Goal: Task Accomplishment & Management: Use online tool/utility

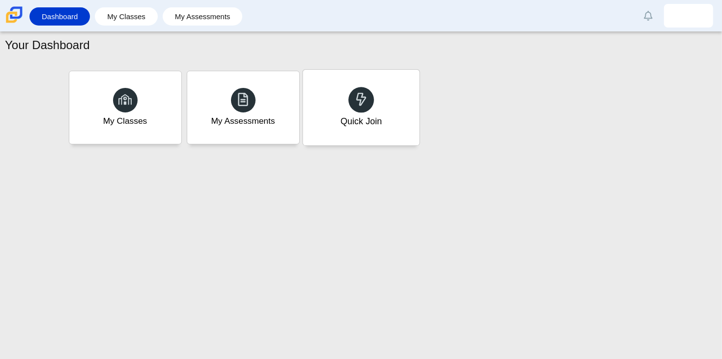
click at [369, 140] on div "Quick Join" at bounding box center [361, 108] width 117 height 76
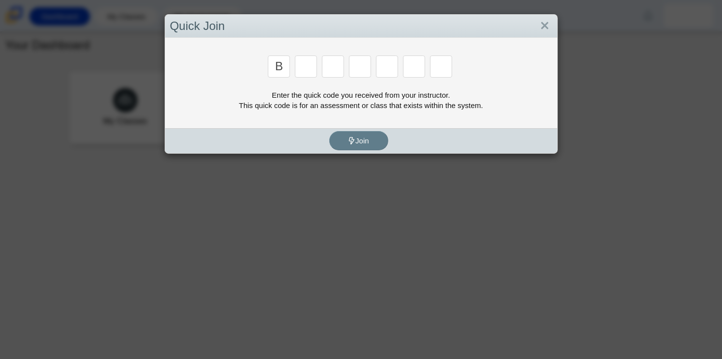
type input "b"
type input "w"
type input "8"
type input "w"
type input "z"
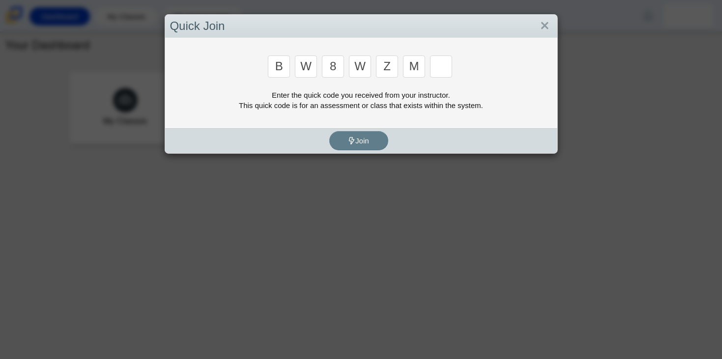
type input "m"
type input "v"
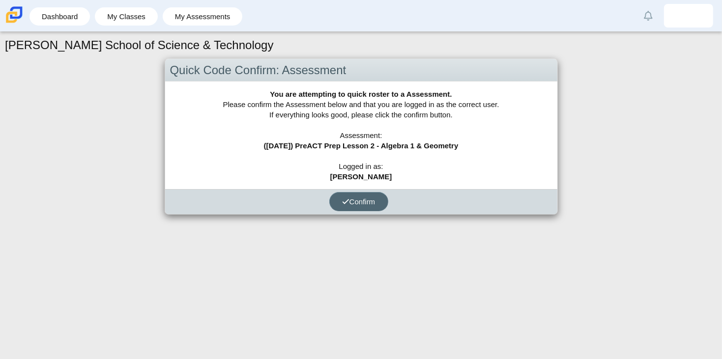
click at [342, 198] on icon "submit" at bounding box center [345, 201] width 7 height 7
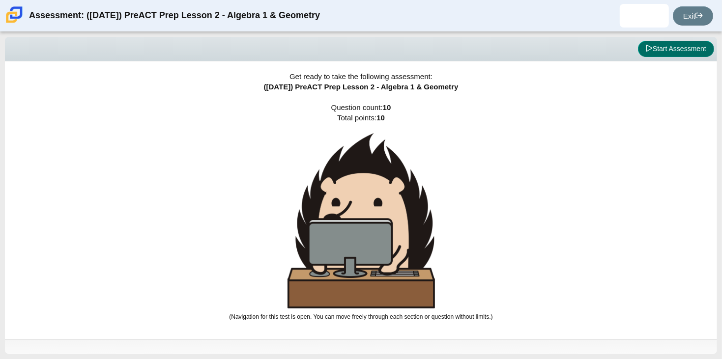
click at [665, 55] on button "Start Assessment" at bounding box center [676, 49] width 76 height 17
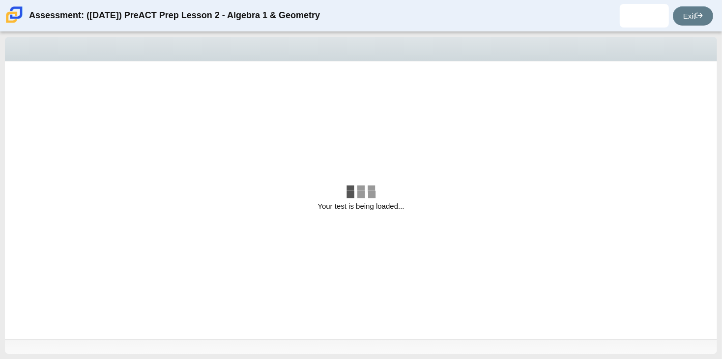
select select "bbf5d072-3e0b-44c4-9a12-6e7c9033f65b"
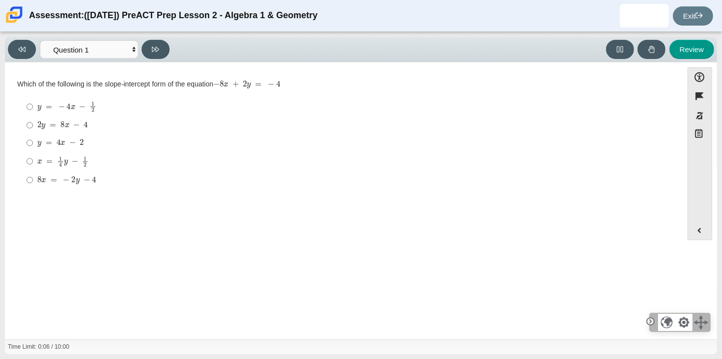
drag, startPoint x: 283, startPoint y: 83, endPoint x: 87, endPoint y: 94, distance: 197.0
click at [87, 94] on div "Which of the following is the slope-intercept form of the equation − 8 x + 2 y …" at bounding box center [344, 135] width 654 height 111
click at [25, 82] on thspan "Which of the following is the slope-intercept form of the equation" at bounding box center [115, 84] width 196 height 9
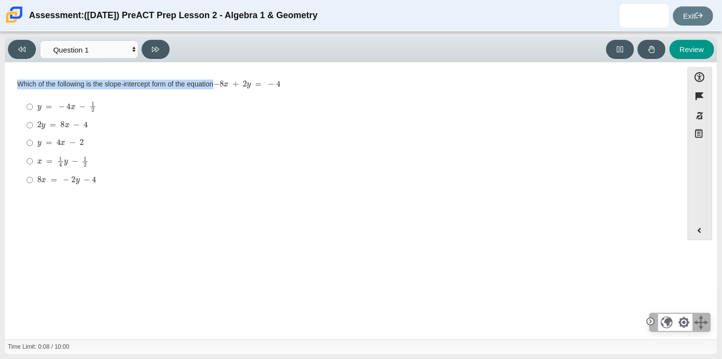
click at [25, 82] on thspan "Which of the following is the slope-intercept form of the equation" at bounding box center [115, 84] width 196 height 9
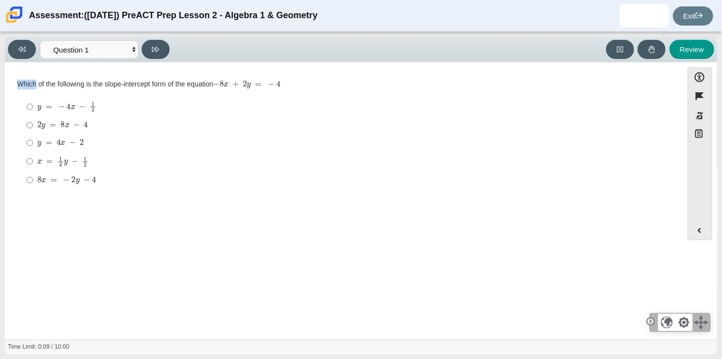
click at [25, 82] on thspan "Which of the following is the slope-intercept form of the equation" at bounding box center [115, 84] width 196 height 9
drag, startPoint x: 25, startPoint y: 82, endPoint x: 327, endPoint y: 82, distance: 302.4
click at [327, 82] on div "Which of the following is the slope-intercept form of the equation − 8 x + 2 y …" at bounding box center [344, 85] width 654 height 10
click at [361, 207] on div "Question Which of the following is the slope-intercept form of the equation − 8…" at bounding box center [344, 203] width 668 height 267
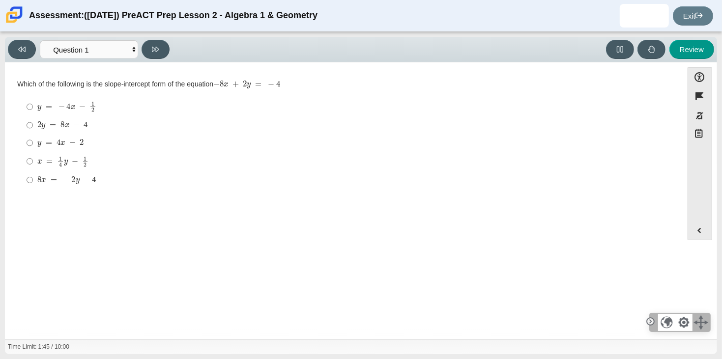
click at [42, 182] on mjx-c "Assessment items" at bounding box center [43, 180] width 5 height 4
click at [33, 182] on input "8 x = − 2 y − 4 8 x = − 2 y − 4" at bounding box center [30, 180] width 6 height 18
radio input "true"
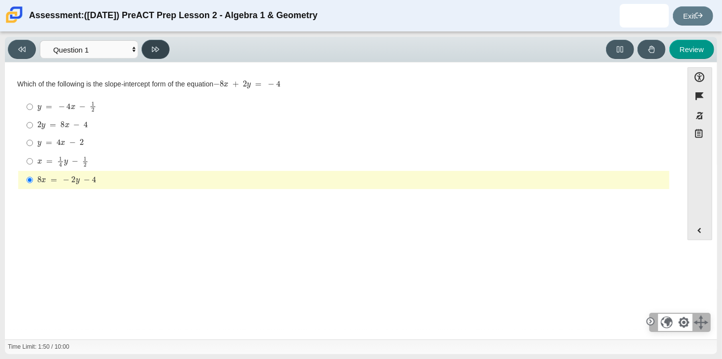
click at [161, 50] on button at bounding box center [156, 49] width 28 height 19
select select "ed62e223-81bd-4cbf-ab48-ab975844bd1f"
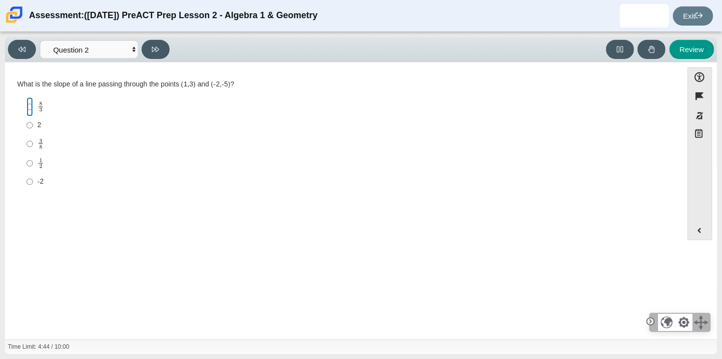
click at [27, 109] on input "8 3 8 thirds" at bounding box center [30, 106] width 6 height 19
radio input "true"
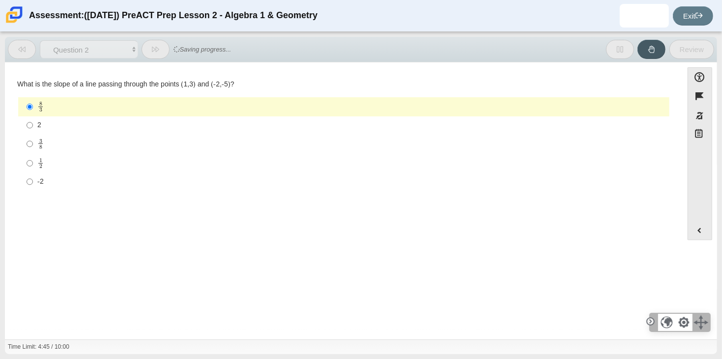
click at [38, 99] on mjx-container "8 3" at bounding box center [40, 106] width 6 height 19
click at [33, 99] on input "8 3 8 thirds" at bounding box center [30, 106] width 6 height 19
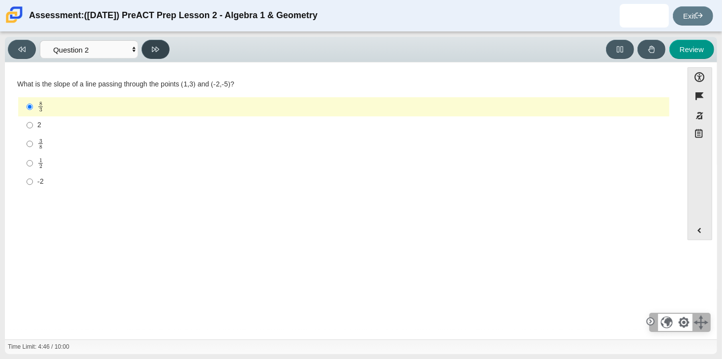
click at [153, 48] on icon at bounding box center [155, 49] width 7 height 7
select select "97f4f5fa-a52e-4fed-af51-565bfcdf47cb"
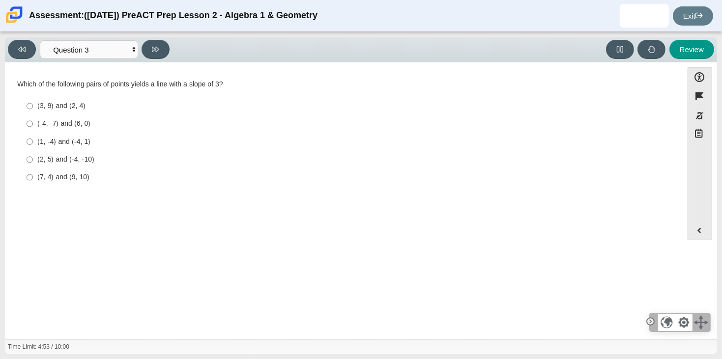
click at [58, 150] on label "(1, -4) and (-4, 1) (1, -4) and (-4, 1)" at bounding box center [345, 142] width 650 height 18
click at [33, 150] on input "(1, -4) and (-4, 1) (1, -4) and (-4, 1)" at bounding box center [30, 142] width 6 height 18
radio input "true"
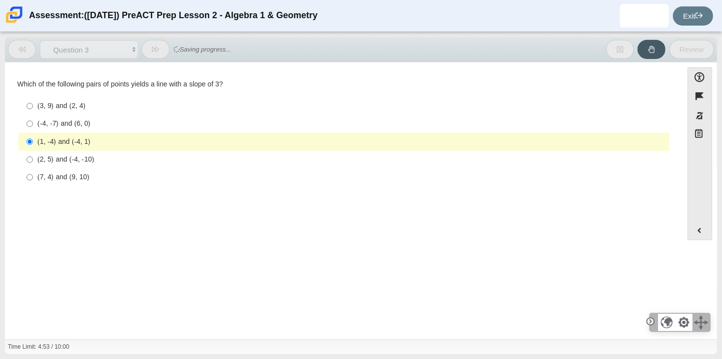
click at [61, 169] on label "(7, 4) and (9, 10) (7, 4) and (9, 10)" at bounding box center [345, 178] width 650 height 18
click at [33, 169] on input "(7, 4) and (9, 10) (7, 4) and (9, 10)" at bounding box center [30, 178] width 6 height 18
radio input "true"
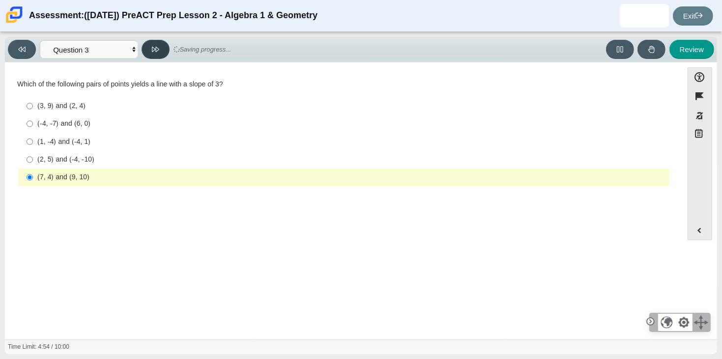
click at [144, 47] on button at bounding box center [156, 49] width 28 height 19
select select "89427bb7-e313-4f00-988f-8b8255897029"
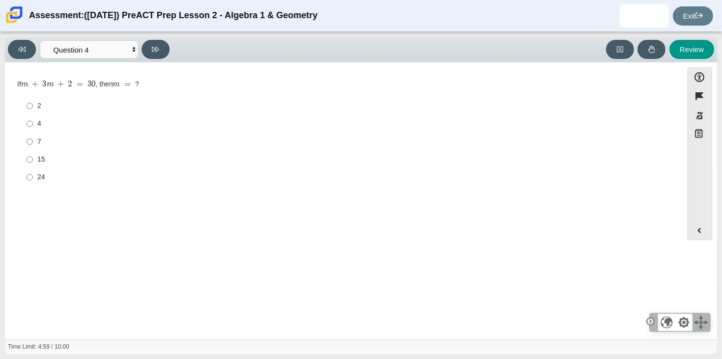
click at [43, 130] on label "4 4" at bounding box center [345, 124] width 650 height 18
click at [33, 130] on input "4 4" at bounding box center [30, 124] width 6 height 18
radio input "true"
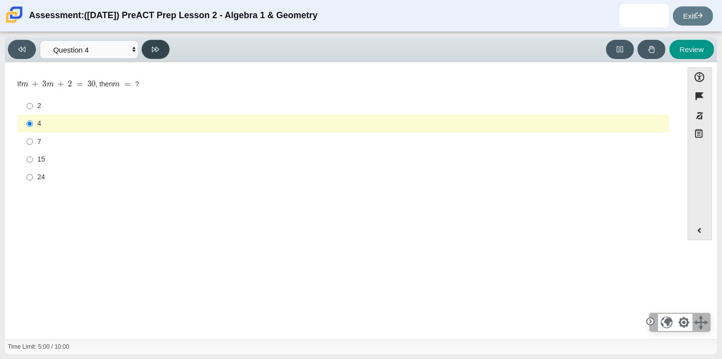
click at [152, 52] on icon at bounding box center [155, 49] width 7 height 7
select select "489dcffd-4e6a-49cf-a9d6-ad1d4a911a4e"
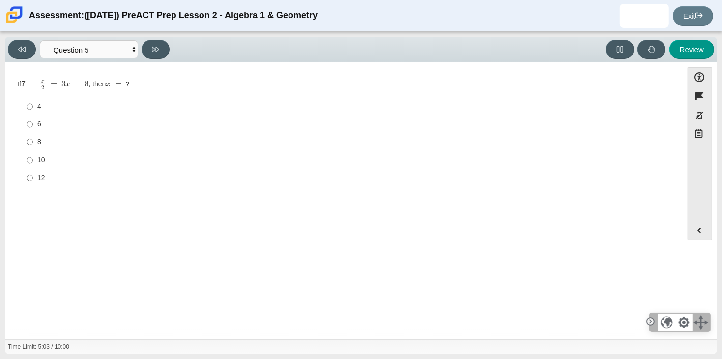
click at [34, 172] on label "12 12" at bounding box center [345, 178] width 650 height 18
click at [33, 172] on input "12 12" at bounding box center [30, 178] width 6 height 18
radio input "true"
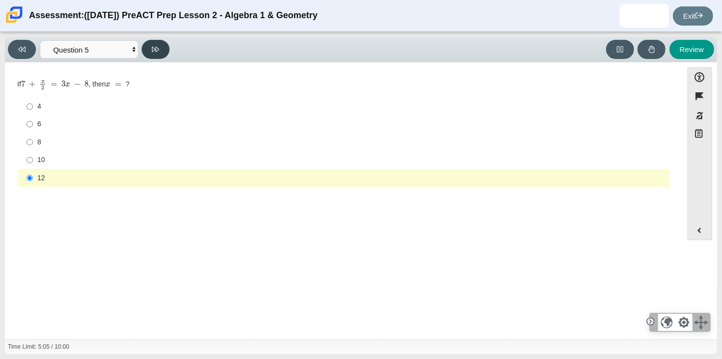
click at [158, 49] on icon at bounding box center [155, 49] width 7 height 5
select select "210571de-36a6-4d8e-a361-ceff8ef801dc"
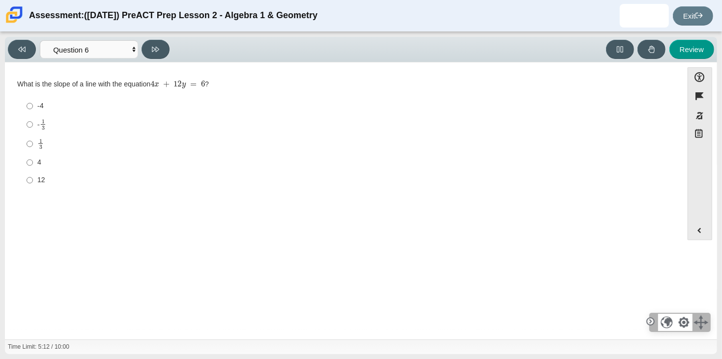
click at [35, 161] on label "4 4" at bounding box center [345, 163] width 650 height 18
click at [33, 161] on input "4 4" at bounding box center [30, 163] width 6 height 18
radio input "true"
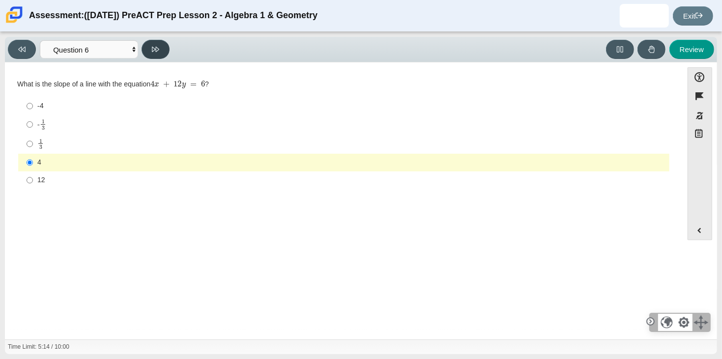
click at [157, 49] on icon at bounding box center [155, 49] width 7 height 7
select select "ec95ace6-bebc-42b8-9428-40567494d4da"
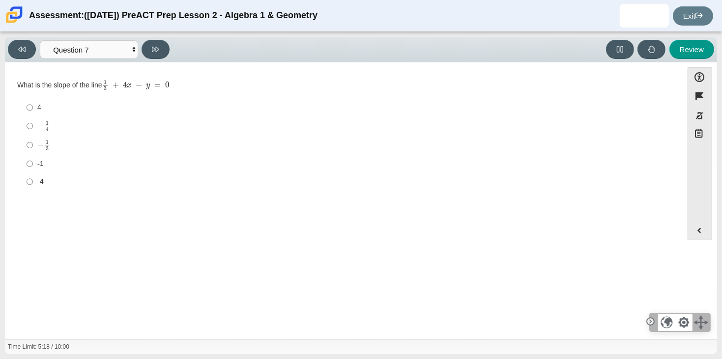
click at [49, 158] on label "-1 -1" at bounding box center [345, 164] width 650 height 18
click at [33, 158] on input "-1 -1" at bounding box center [30, 164] width 6 height 18
radio input "true"
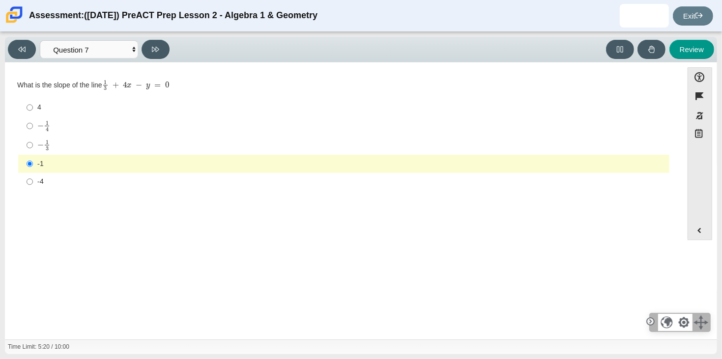
click at [170, 43] on div "Viewing Question 7 of 10 in Pacing Mode Questions Question 1 Question 2 Questio…" at bounding box center [91, 49] width 166 height 19
click at [166, 46] on button at bounding box center [156, 49] width 28 height 19
select select "ce81fe10-bf29-4b5e-8bd7-4f47f2fed4d8"
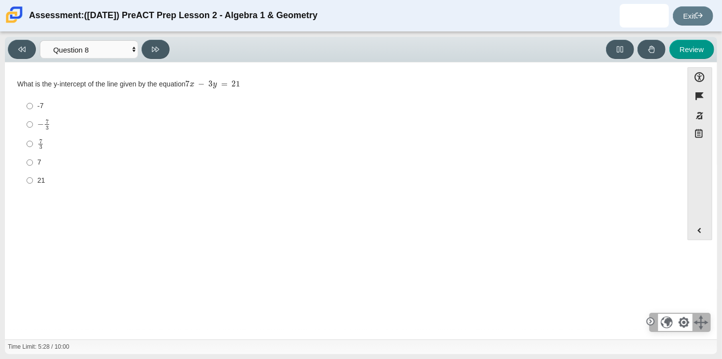
click at [63, 152] on label "7 3 7 thirds" at bounding box center [345, 143] width 650 height 19
click at [33, 152] on input "7 3 7 thirds" at bounding box center [30, 143] width 6 height 19
radio input "true"
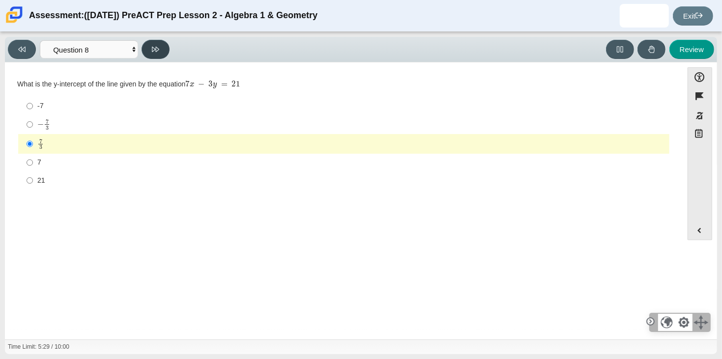
click at [153, 43] on button at bounding box center [156, 49] width 28 height 19
select select "14773eaf-2ca1-47ae-afe7-a624a56f34b3"
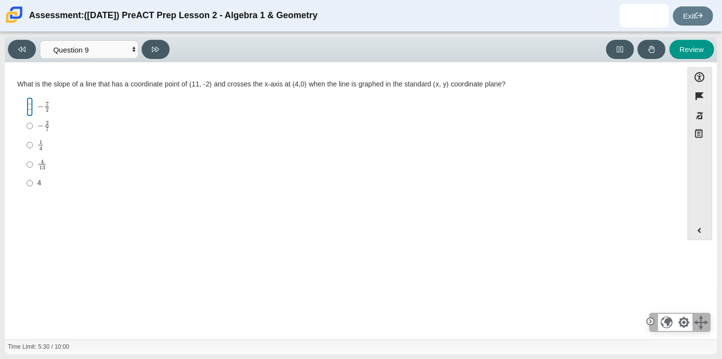
click at [29, 105] on input "− 7 2 negative 7 halves" at bounding box center [30, 106] width 6 height 19
radio input "true"
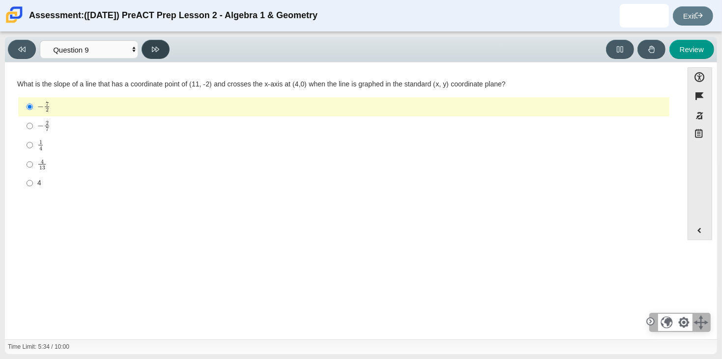
click at [153, 50] on icon at bounding box center [155, 49] width 7 height 7
select select "96b71634-eacb-4f7e-8aef-411727d9bcba"
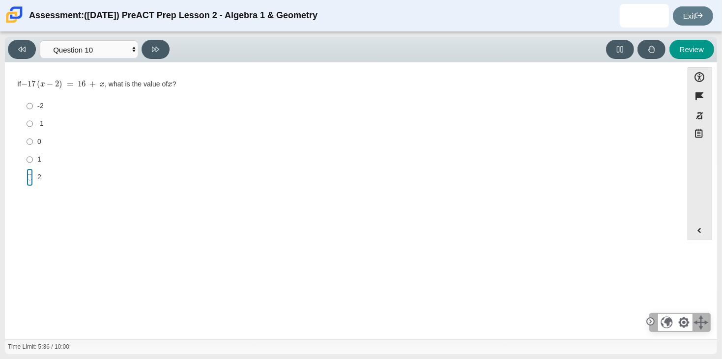
click at [29, 175] on input "2 2" at bounding box center [30, 178] width 6 height 18
radio input "true"
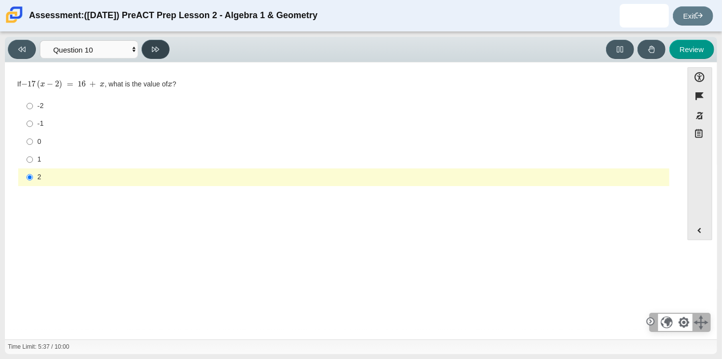
click at [149, 53] on button at bounding box center [156, 49] width 28 height 19
select select "review"
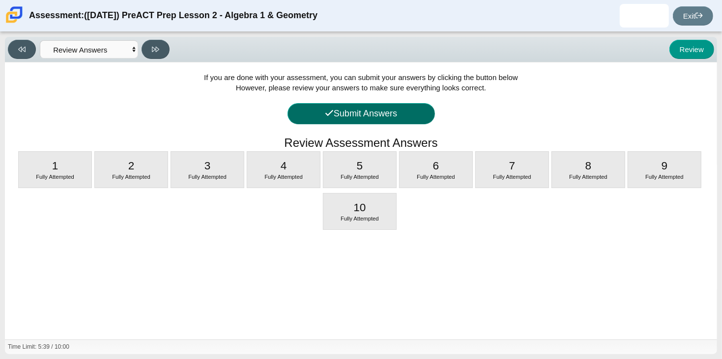
click at [387, 119] on button "Submit Answers" at bounding box center [362, 113] width 148 height 21
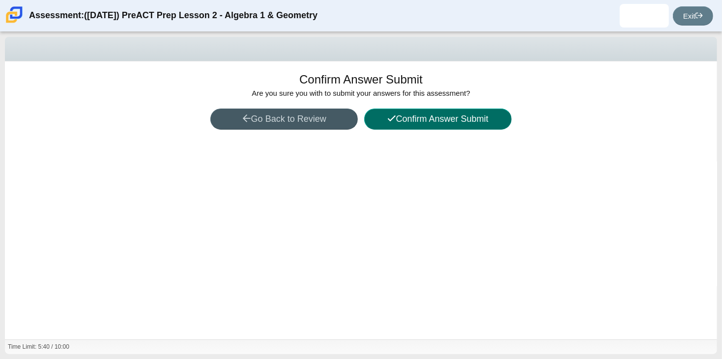
click at [388, 119] on icon at bounding box center [392, 119] width 8 height 6
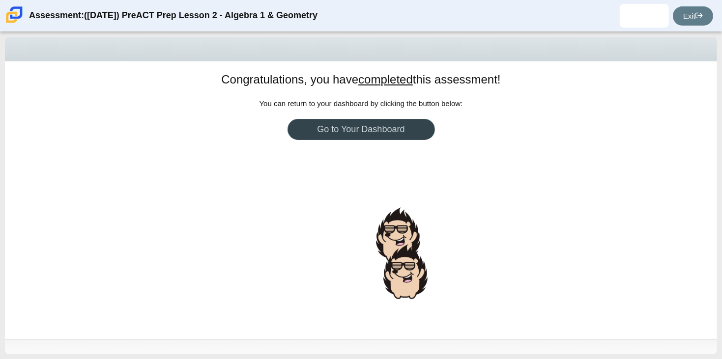
click at [387, 119] on link "Go to Your Dashboard" at bounding box center [362, 129] width 148 height 21
